Goal: Transaction & Acquisition: Subscribe to service/newsletter

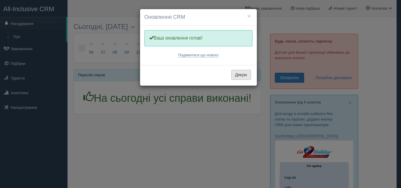
click at [241, 75] on button "Дякую" at bounding box center [242, 75] width 20 height 10
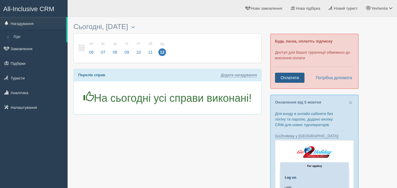
click at [296, 75] on link "Оплатити" at bounding box center [289, 78] width 29 height 10
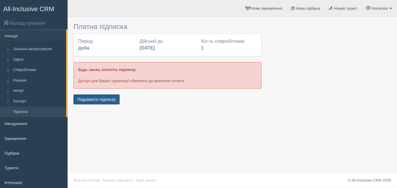
click at [97, 104] on button "Подовжити підписку" at bounding box center [96, 100] width 46 height 10
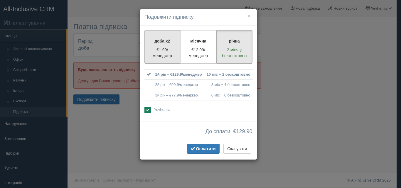
click at [162, 52] on p "€1.99/менеджер" at bounding box center [162, 53] width 28 height 12
radio input "true"
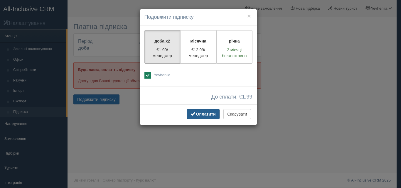
click at [199, 113] on span "Оплатити" at bounding box center [206, 114] width 20 height 5
